Goal: Navigation & Orientation: Find specific page/section

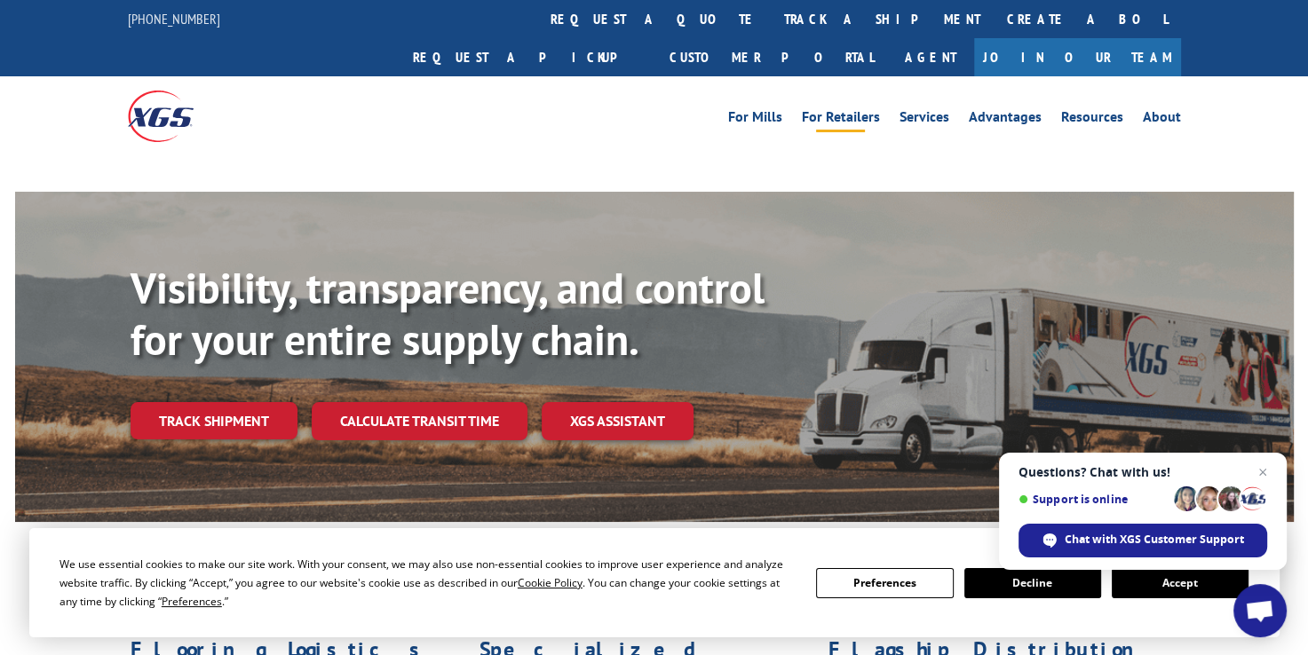
click at [858, 110] on link "For Retailers" at bounding box center [841, 120] width 78 height 20
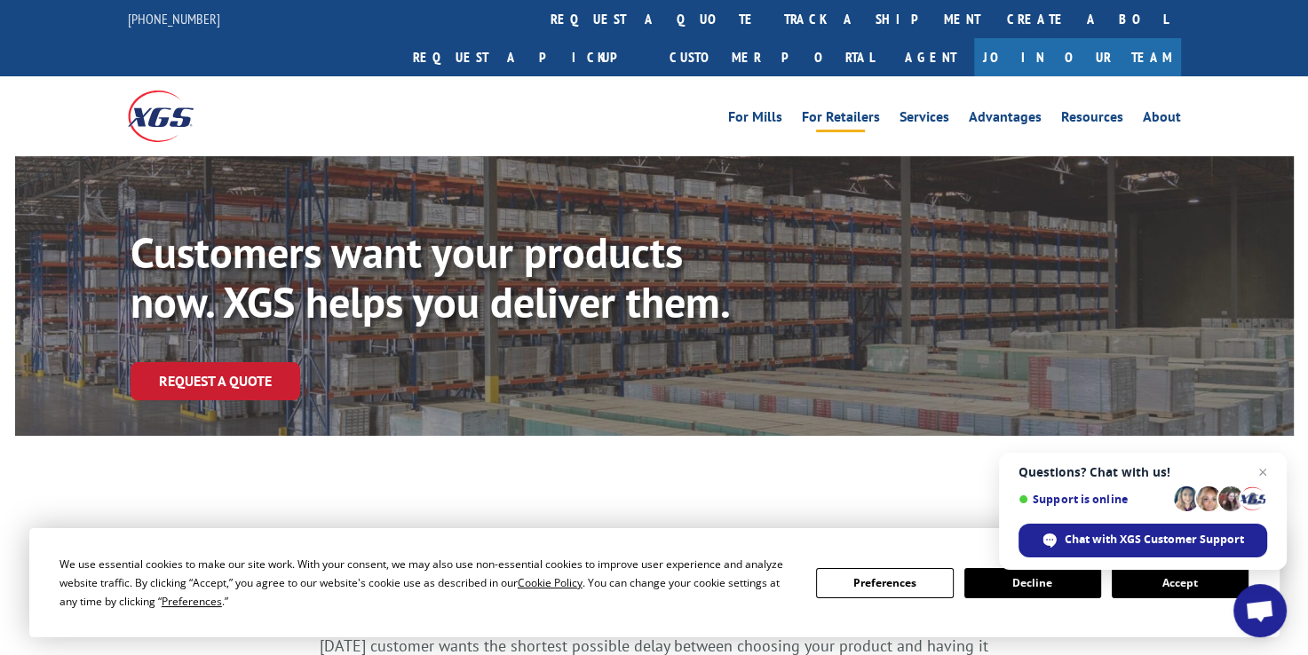
click at [1126, 585] on button "Accept" at bounding box center [1180, 583] width 137 height 30
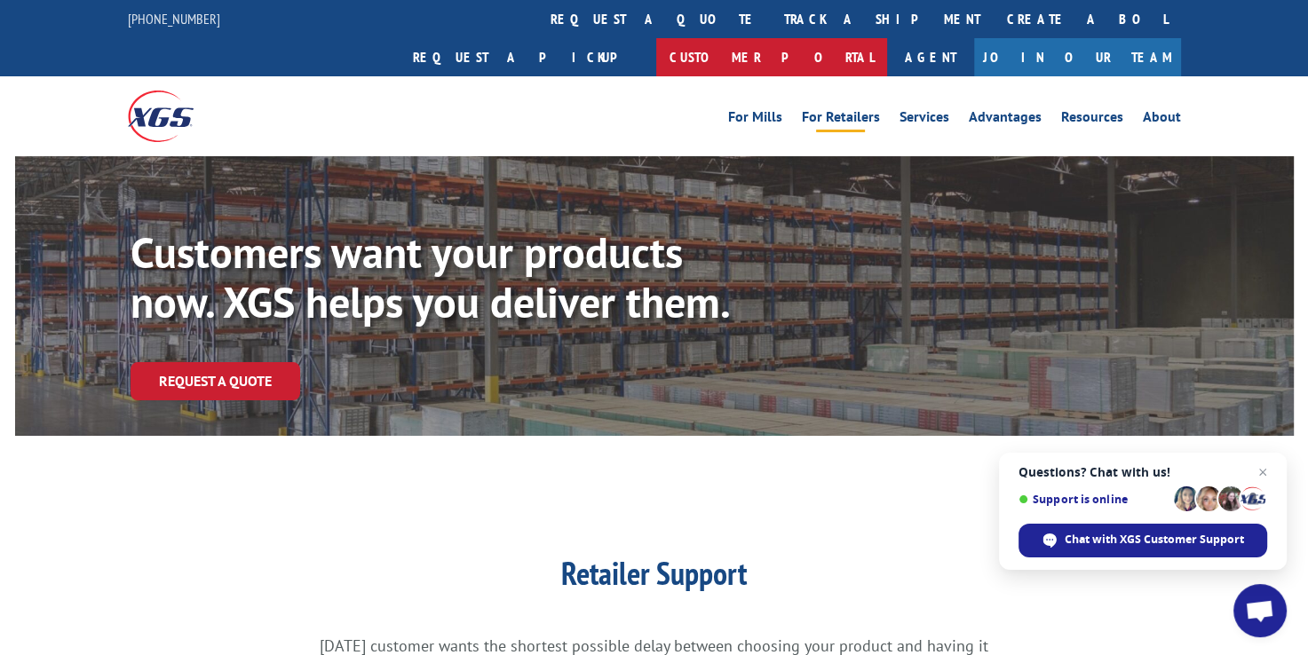
click at [887, 38] on link "Customer Portal" at bounding box center [771, 57] width 231 height 38
